Goal: Task Accomplishment & Management: Complete application form

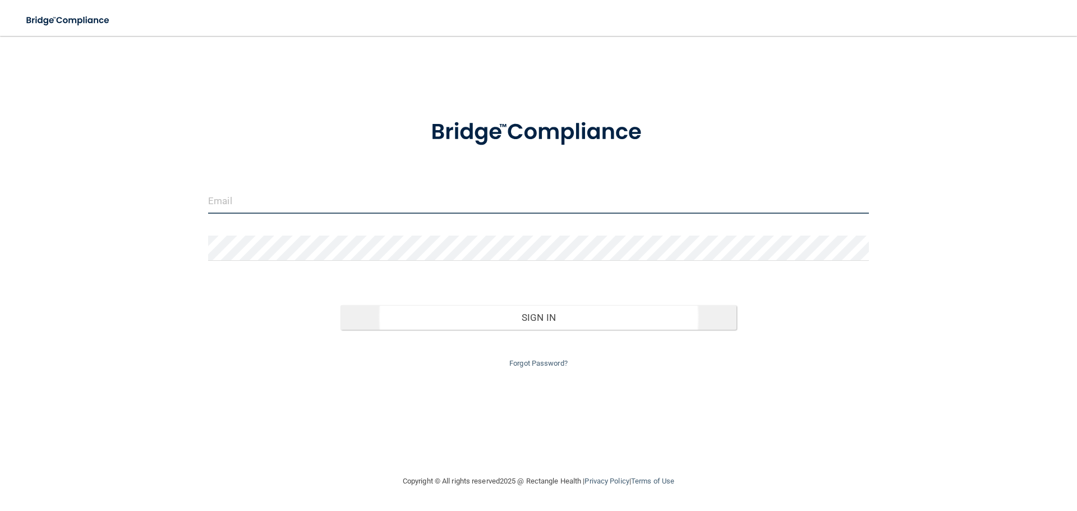
type input "[EMAIL_ADDRESS][DOMAIN_NAME]"
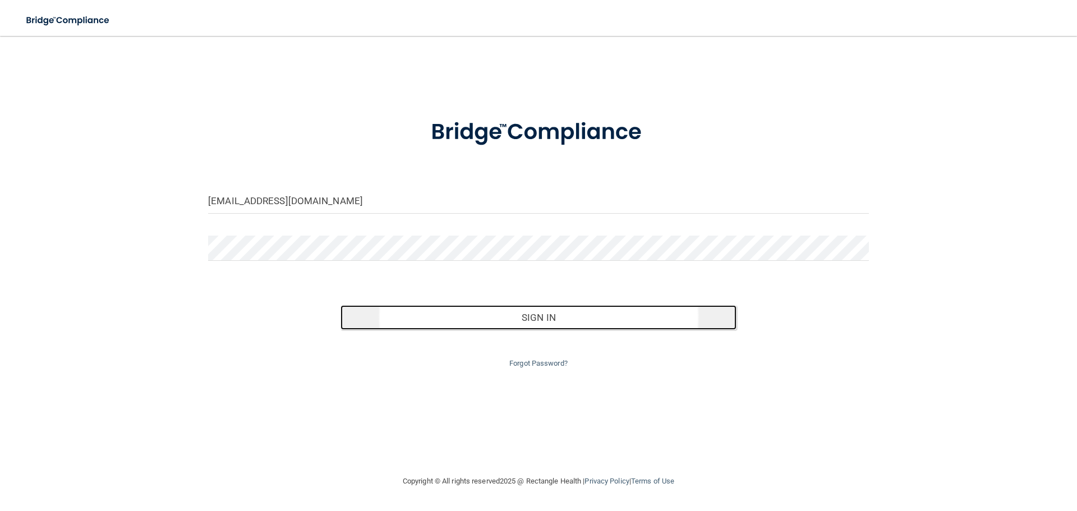
click at [547, 318] on button "Sign In" at bounding box center [539, 317] width 397 height 25
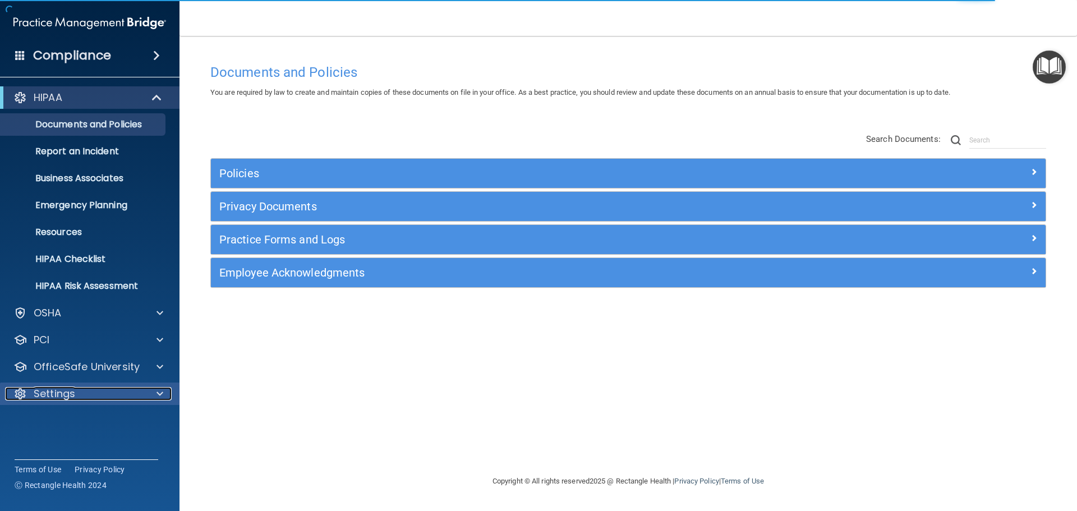
click at [54, 394] on p "Settings" at bounding box center [55, 393] width 42 height 13
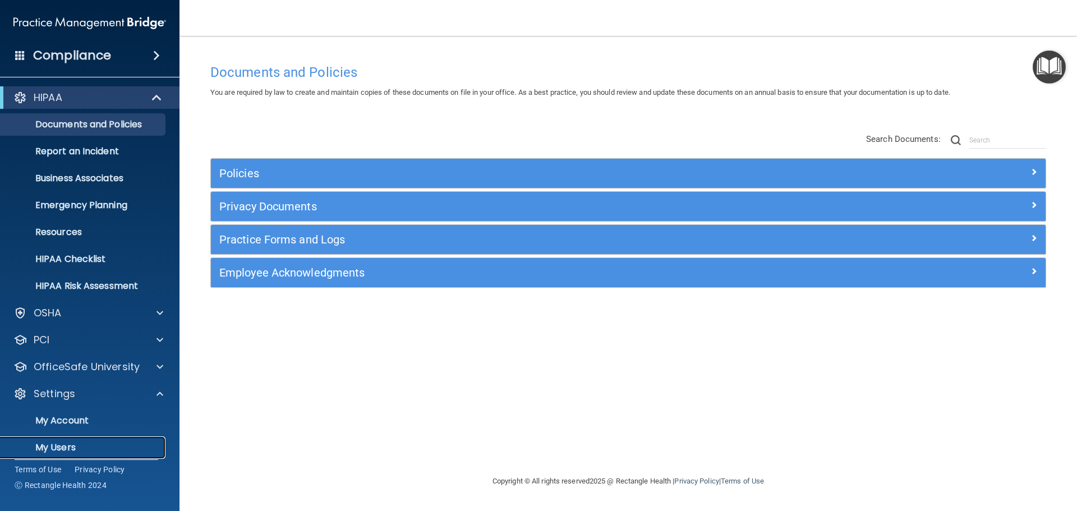
click at [63, 448] on p "My Users" at bounding box center [83, 447] width 153 height 11
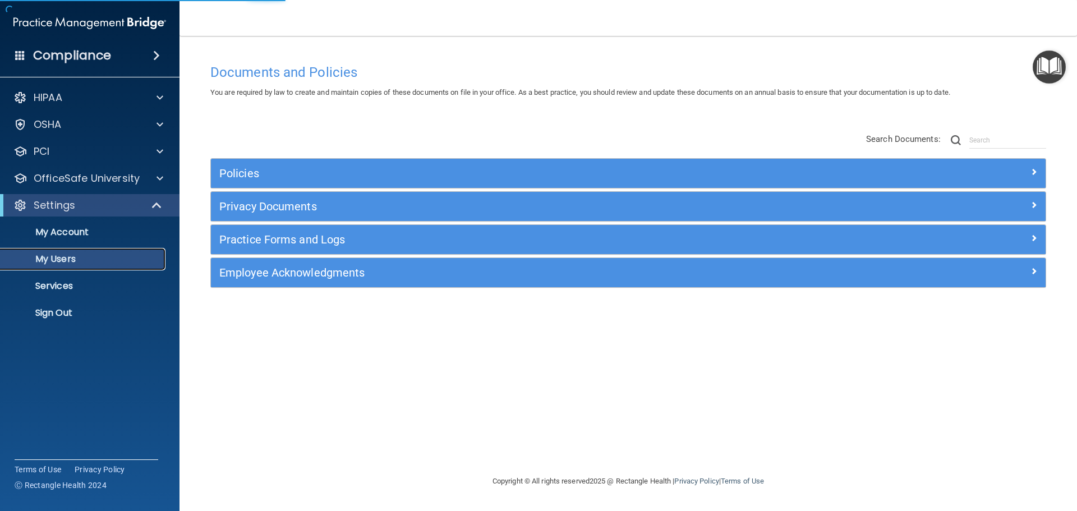
select select "20"
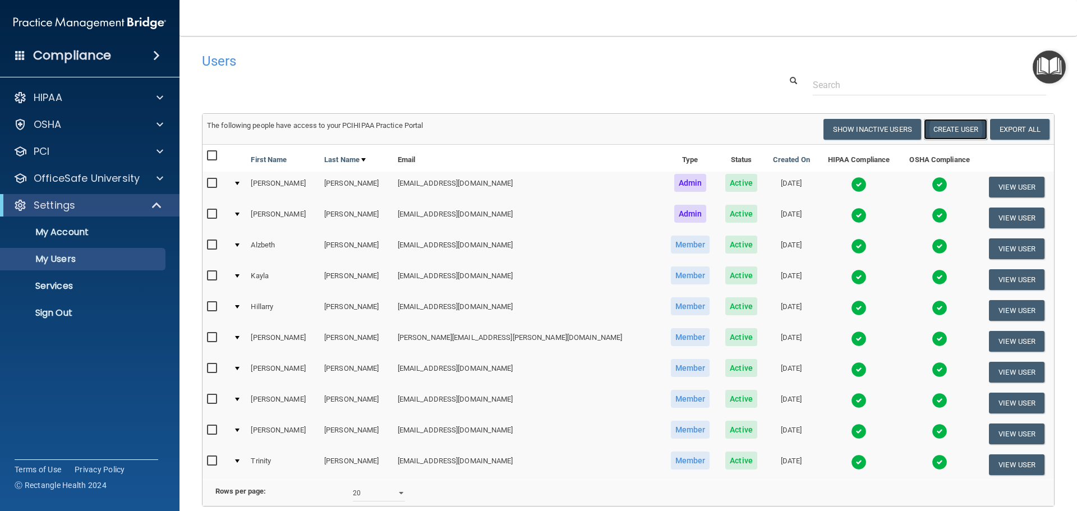
click at [956, 126] on button "Create User" at bounding box center [955, 129] width 63 height 21
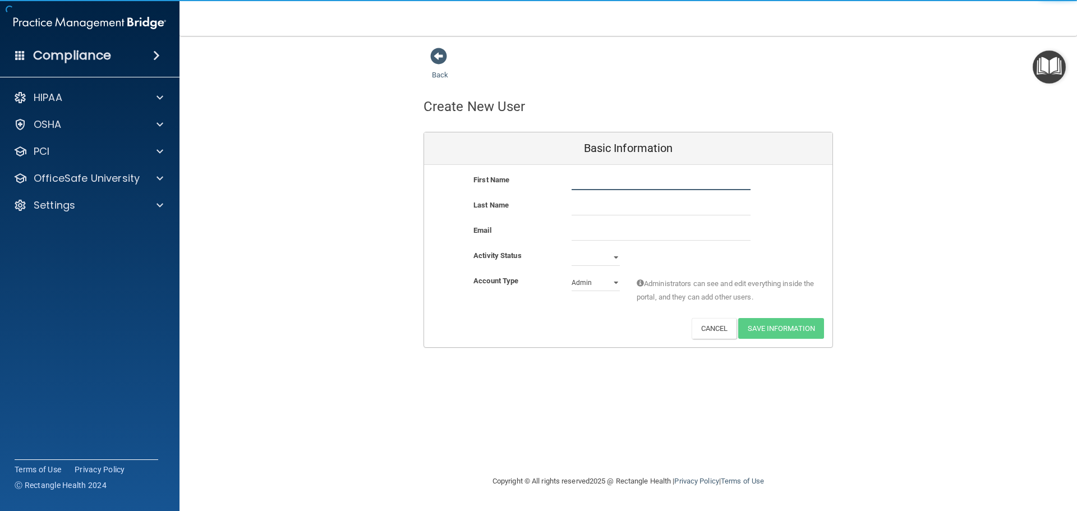
click at [595, 178] on input "text" at bounding box center [661, 181] width 179 height 17
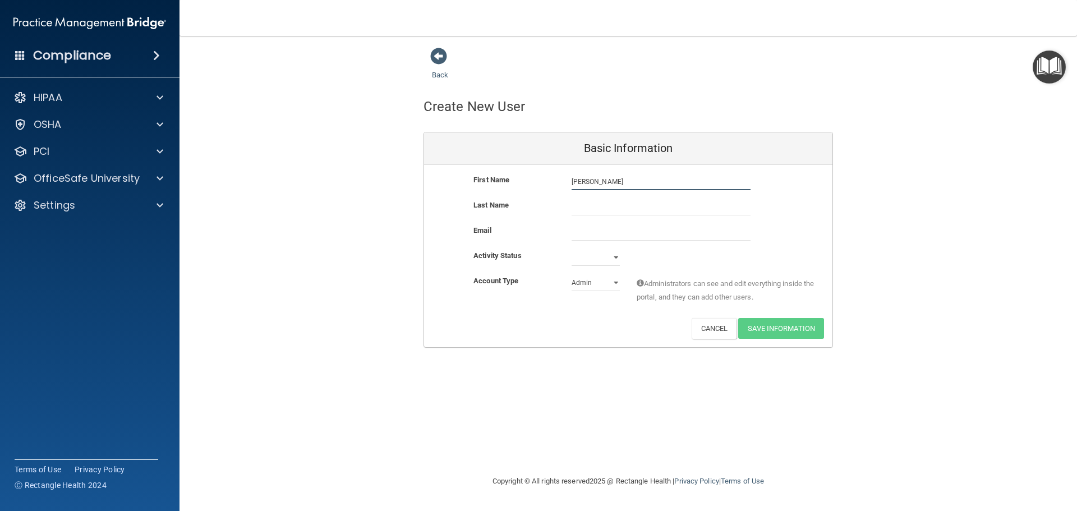
type input "[PERSON_NAME]"
click at [614, 203] on input "text" at bounding box center [661, 207] width 179 height 17
type input "[PERSON_NAME]"
click at [613, 231] on input "email" at bounding box center [661, 232] width 179 height 17
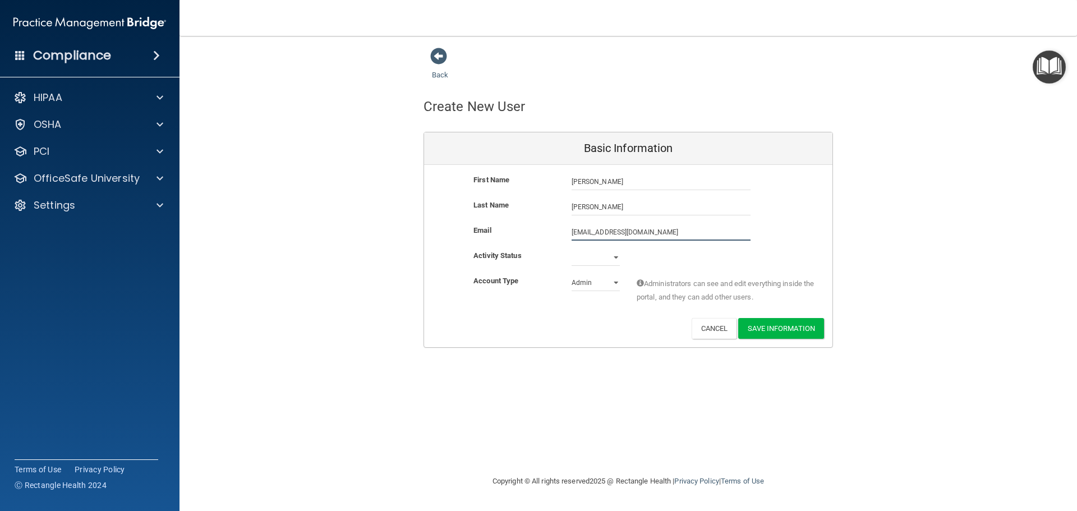
type input "[EMAIL_ADDRESS][DOMAIN_NAME]"
click at [603, 257] on select "Active Inactive" at bounding box center [596, 257] width 48 height 17
select select "active"
click at [572, 249] on select "Active Inactive" at bounding box center [596, 257] width 48 height 17
click at [601, 281] on select "Admin Member" at bounding box center [596, 282] width 48 height 17
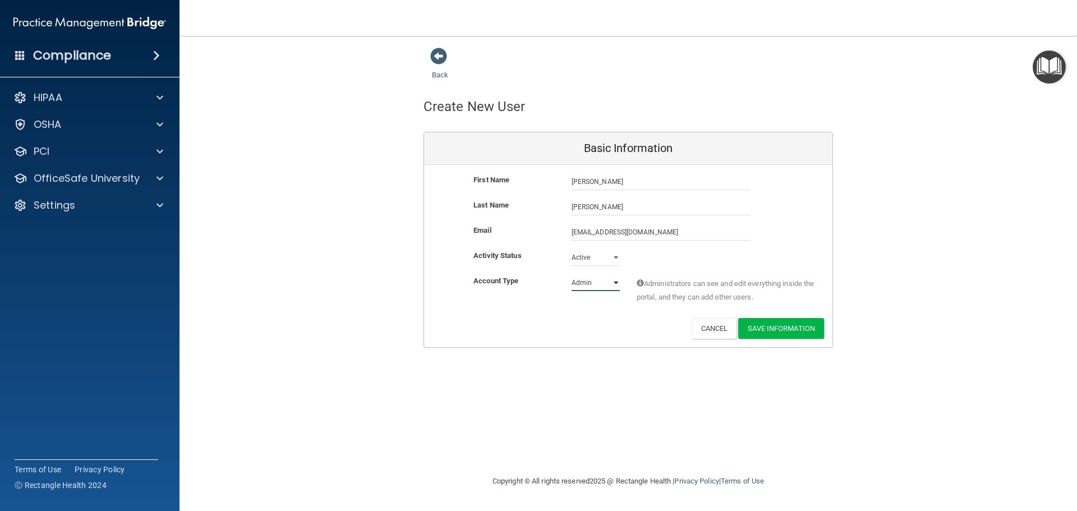
select select "practice_member"
click at [572, 274] on select "Admin Member" at bounding box center [596, 282] width 48 height 17
click at [787, 332] on button "Save Information" at bounding box center [781, 328] width 86 height 21
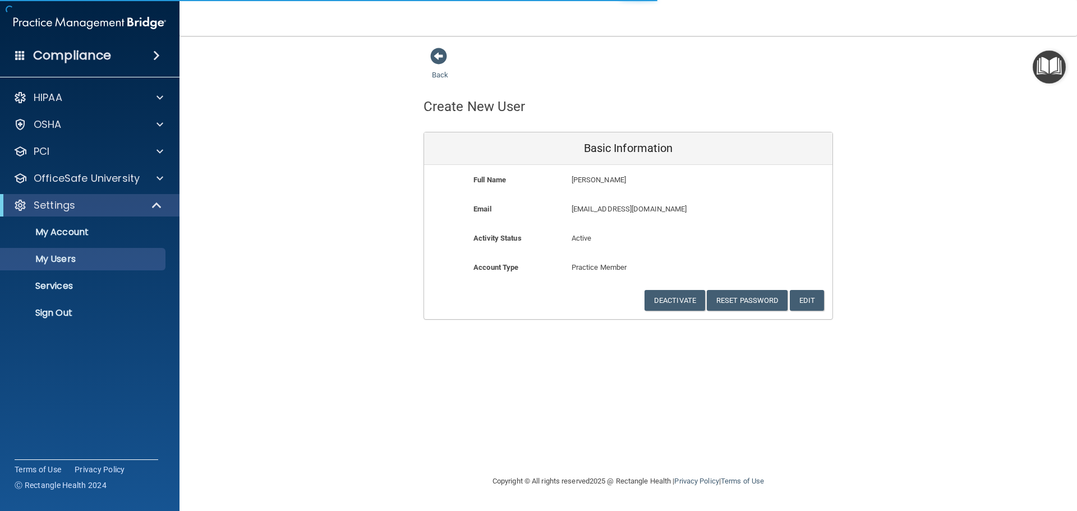
select select "20"
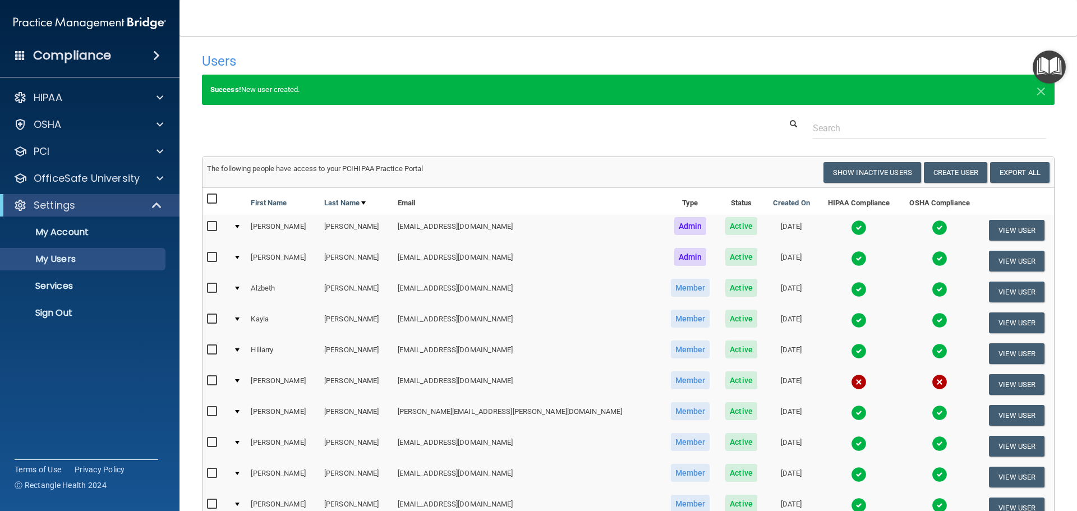
click at [210, 380] on input "checkbox" at bounding box center [213, 381] width 13 height 9
checkbox input "true"
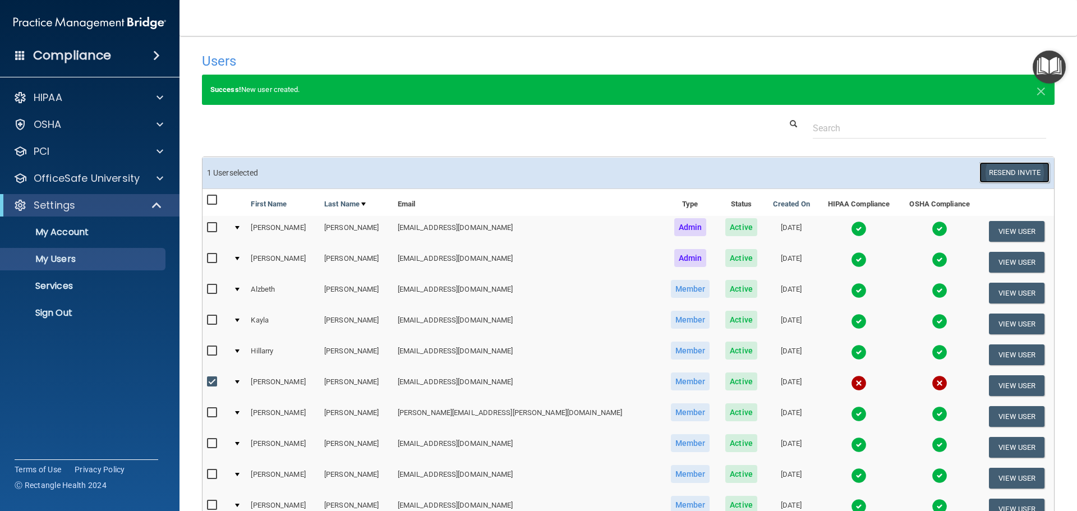
click at [1008, 172] on button "Resend Invite" at bounding box center [1015, 172] width 70 height 21
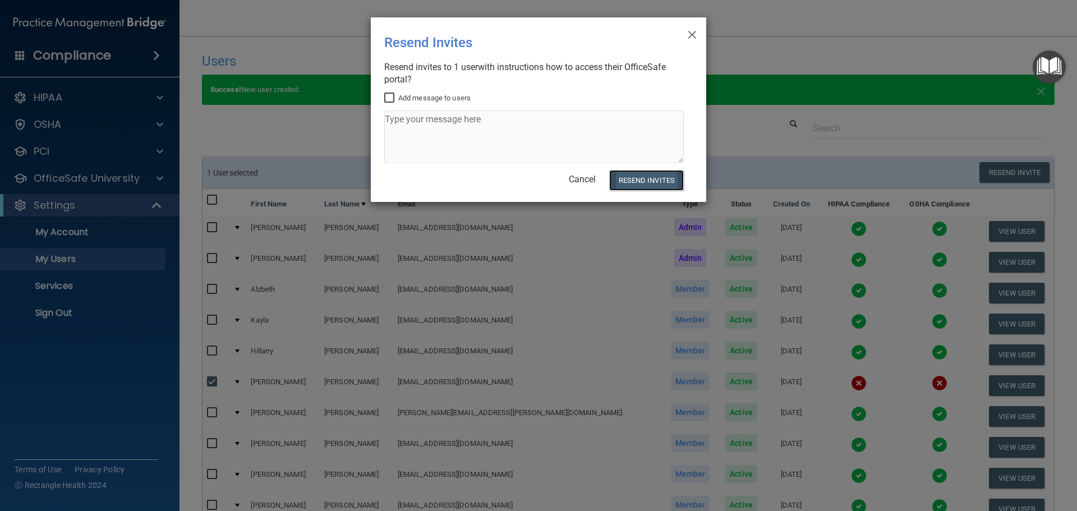
click at [634, 178] on button "Resend Invites" at bounding box center [646, 180] width 75 height 21
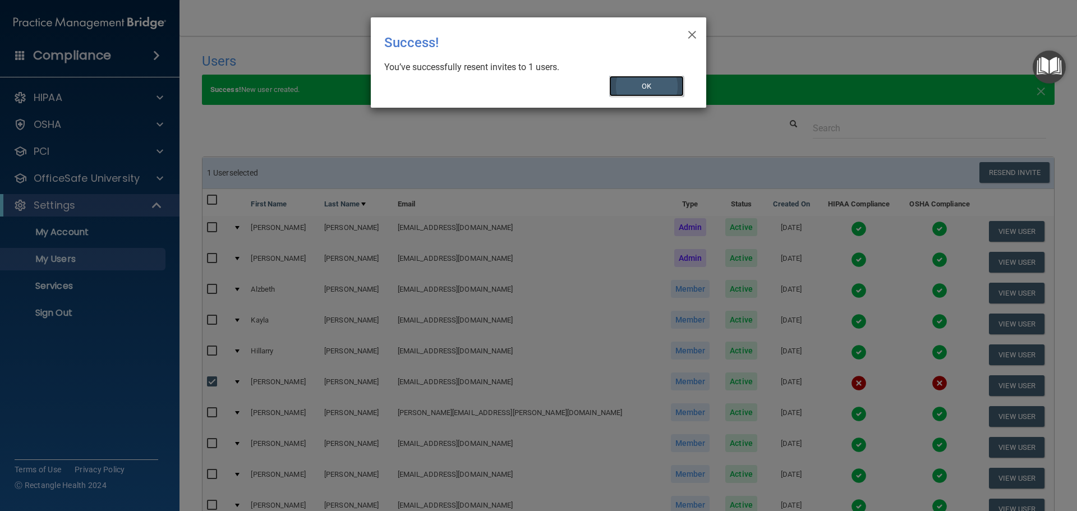
click at [669, 85] on button "OK" at bounding box center [646, 86] width 75 height 21
